Goal: Ask a question: Seek information or help from site administrators or community

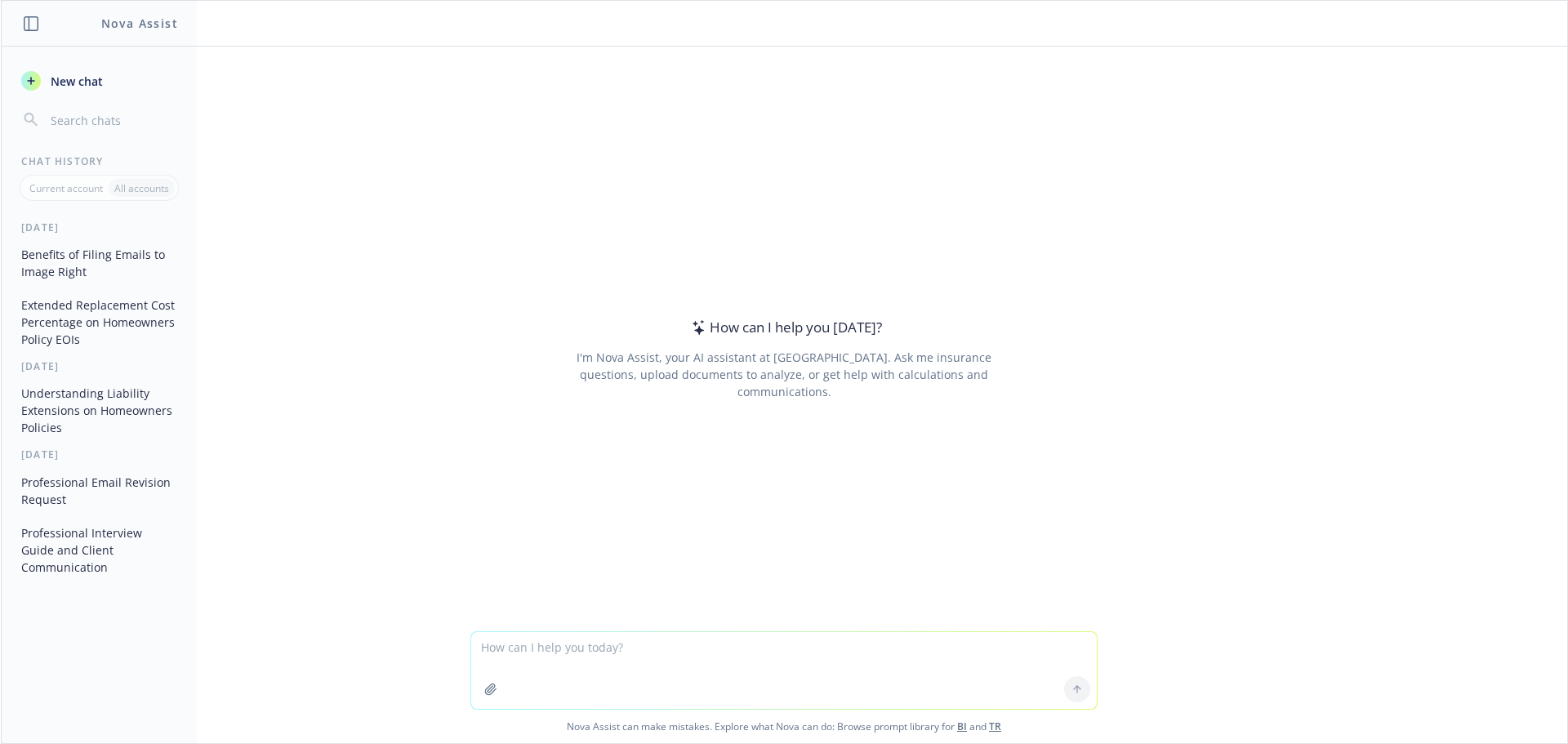
click at [83, 84] on span "New chat" at bounding box center [76, 81] width 56 height 17
click at [587, 661] on textarea at bounding box center [784, 671] width 626 height 77
type textarea "What is an ERC in insurance"
